Goal: Task Accomplishment & Management: Manage account settings

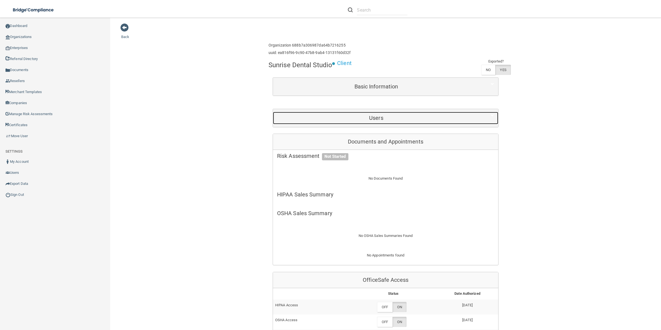
click at [406, 117] on h5 "Users" at bounding box center [376, 118] width 198 height 6
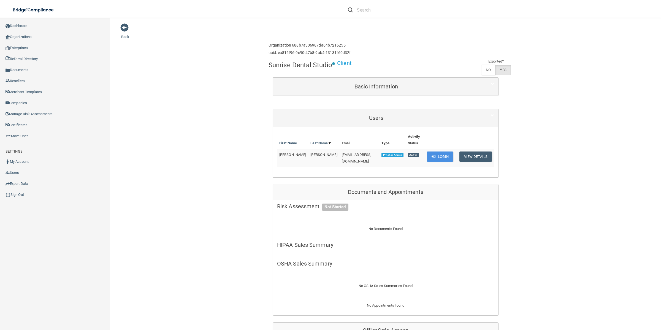
click at [342, 155] on span "[EMAIL_ADDRESS][DOMAIN_NAME]" at bounding box center [357, 158] width 30 height 11
copy td "[EMAIL_ADDRESS][DOMAIN_NAME]"
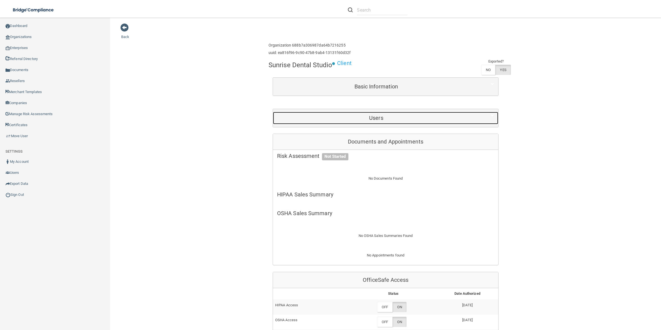
click at [382, 121] on h5 "Users" at bounding box center [376, 118] width 198 height 6
